Goal: Information Seeking & Learning: Understand process/instructions

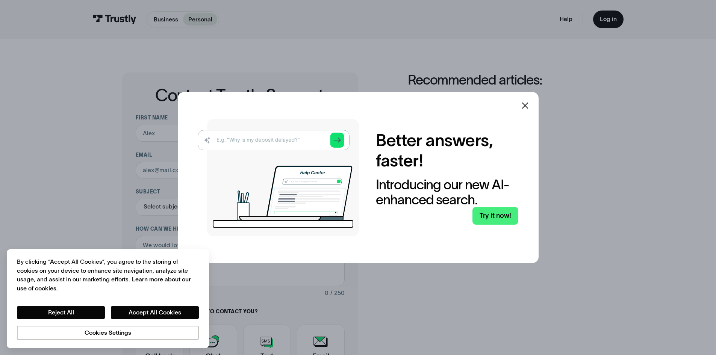
click at [527, 105] on icon at bounding box center [525, 105] width 6 height 6
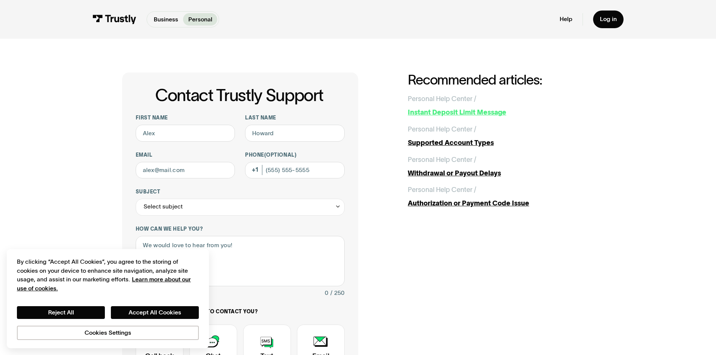
click at [450, 112] on div "Instant Deposit Limit Message" at bounding box center [501, 113] width 187 height 10
